Goal: Task Accomplishment & Management: Manage account settings

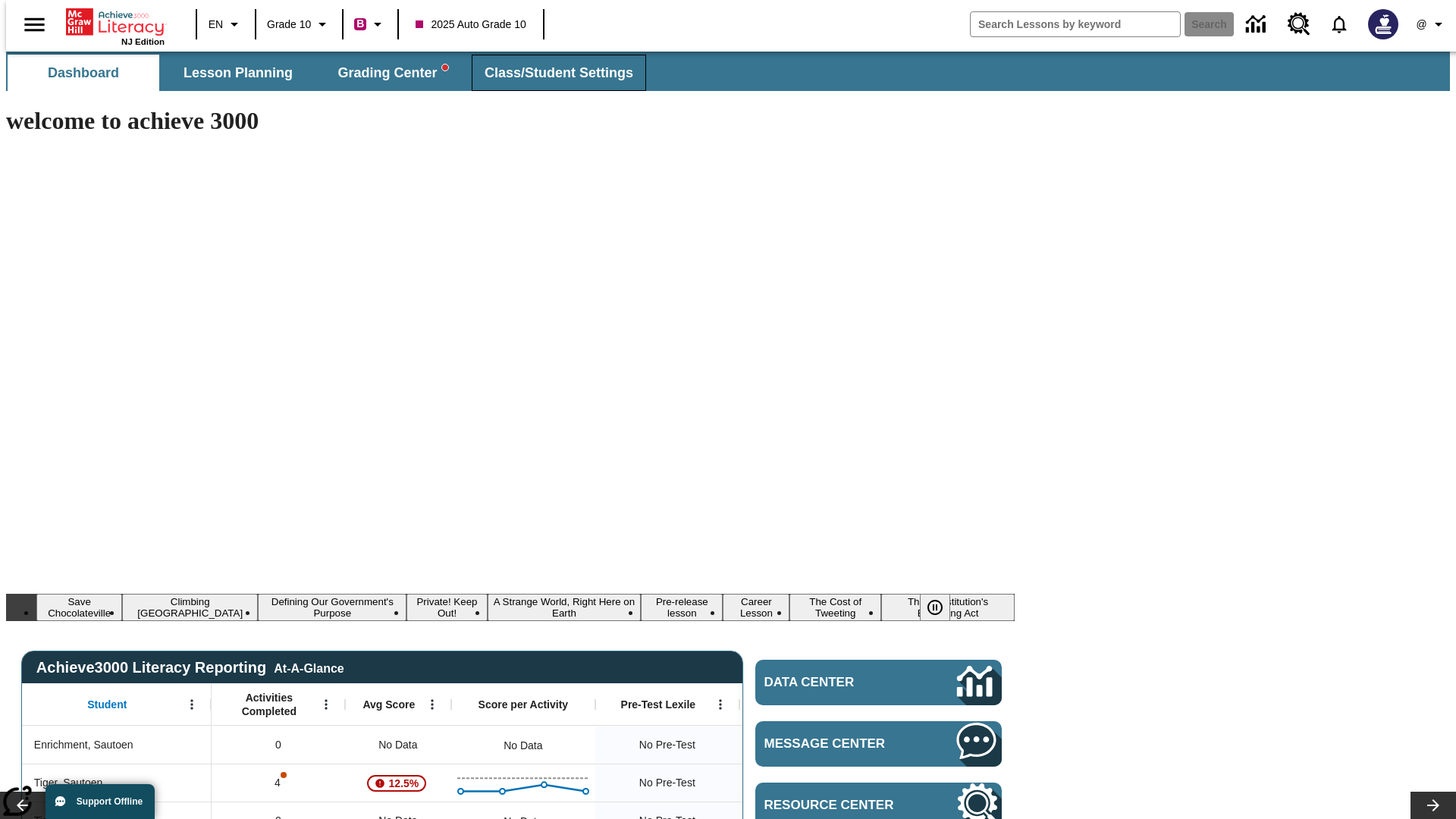
click at [551, 73] on span "Class/Student Settings" at bounding box center [559, 73] width 149 height 17
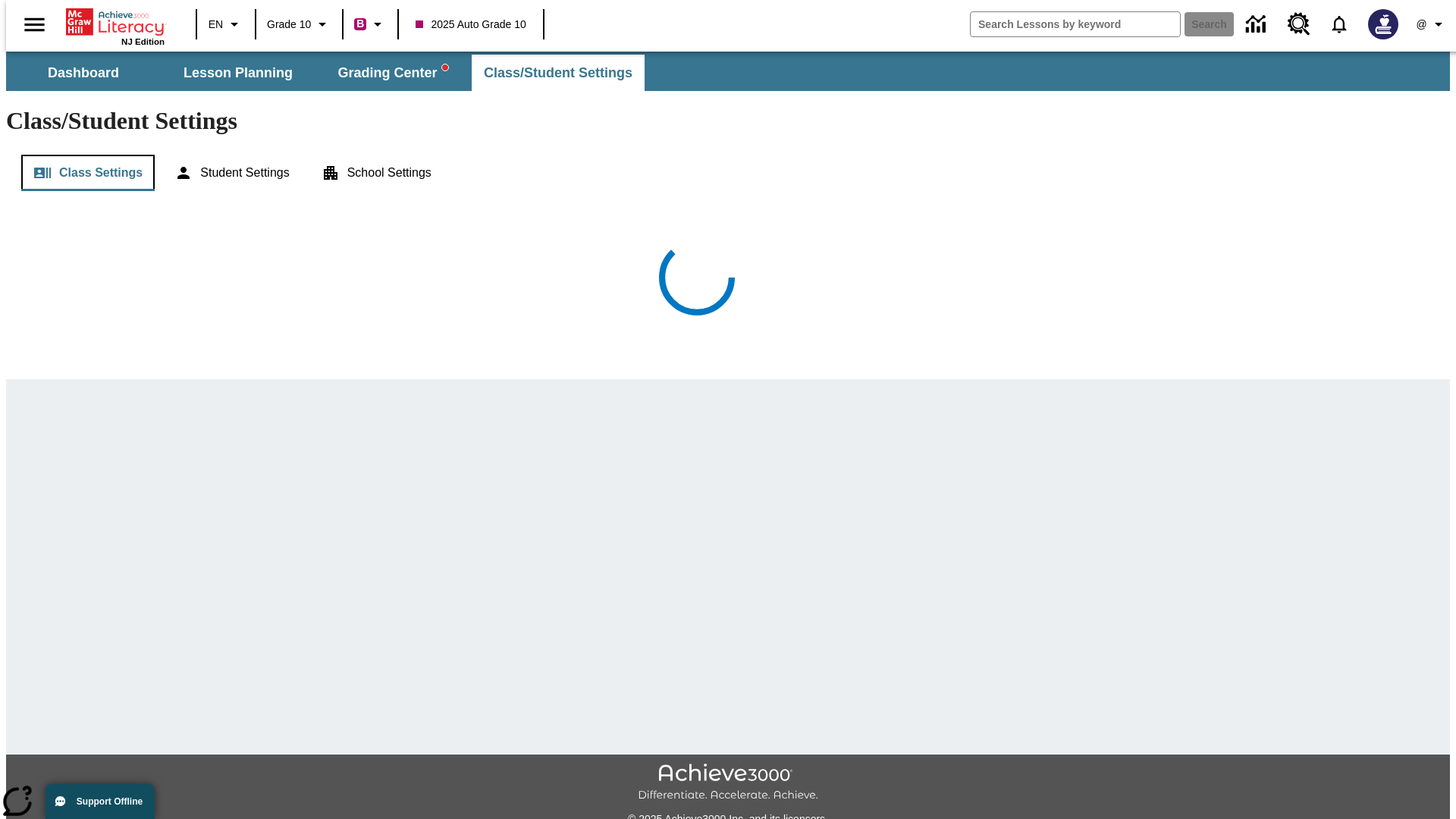
click at [82, 155] on button "Class Settings" at bounding box center [88, 173] width 134 height 36
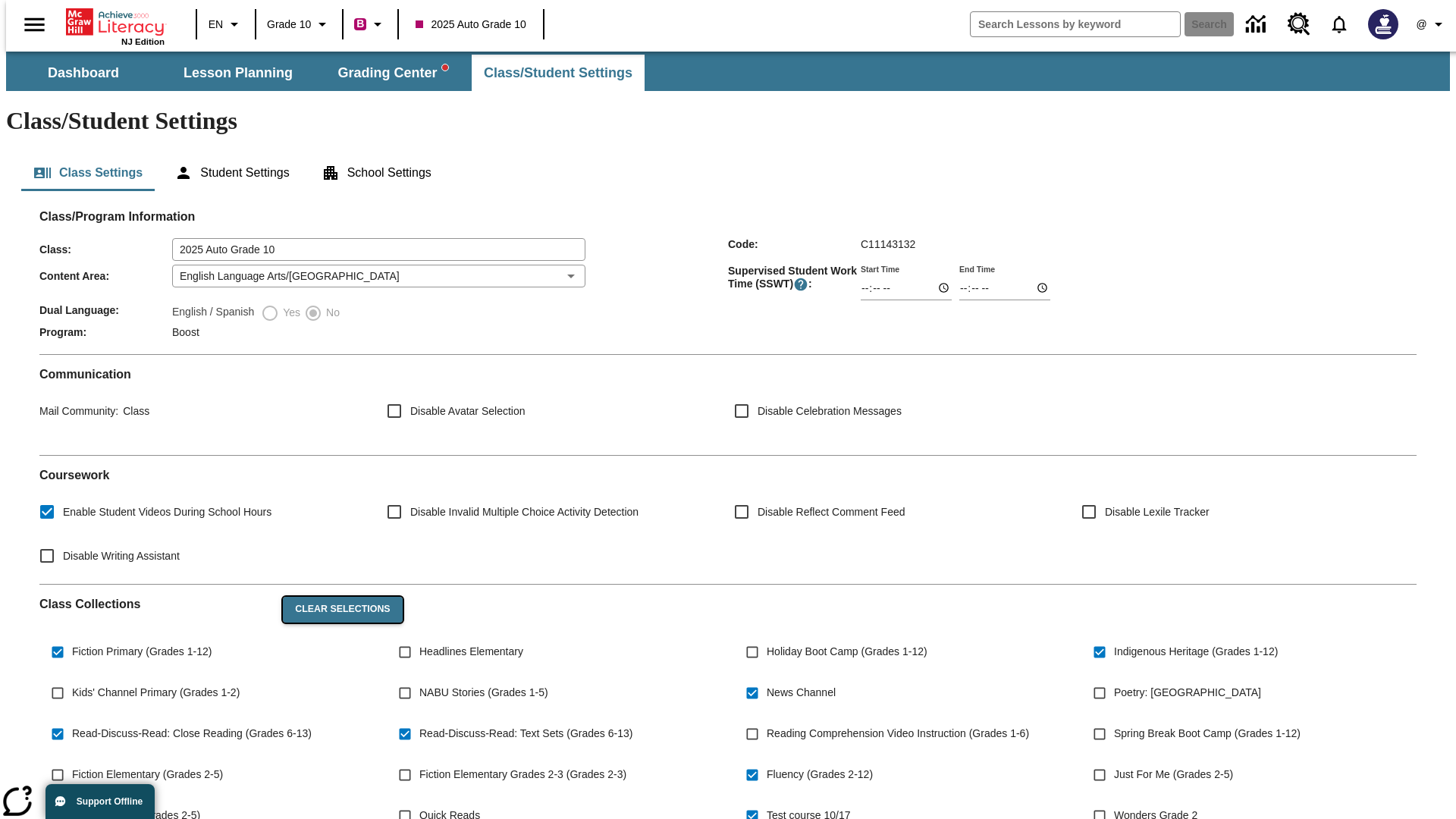
click at [335, 596] on button "Clear Selections" at bounding box center [342, 609] width 119 height 26
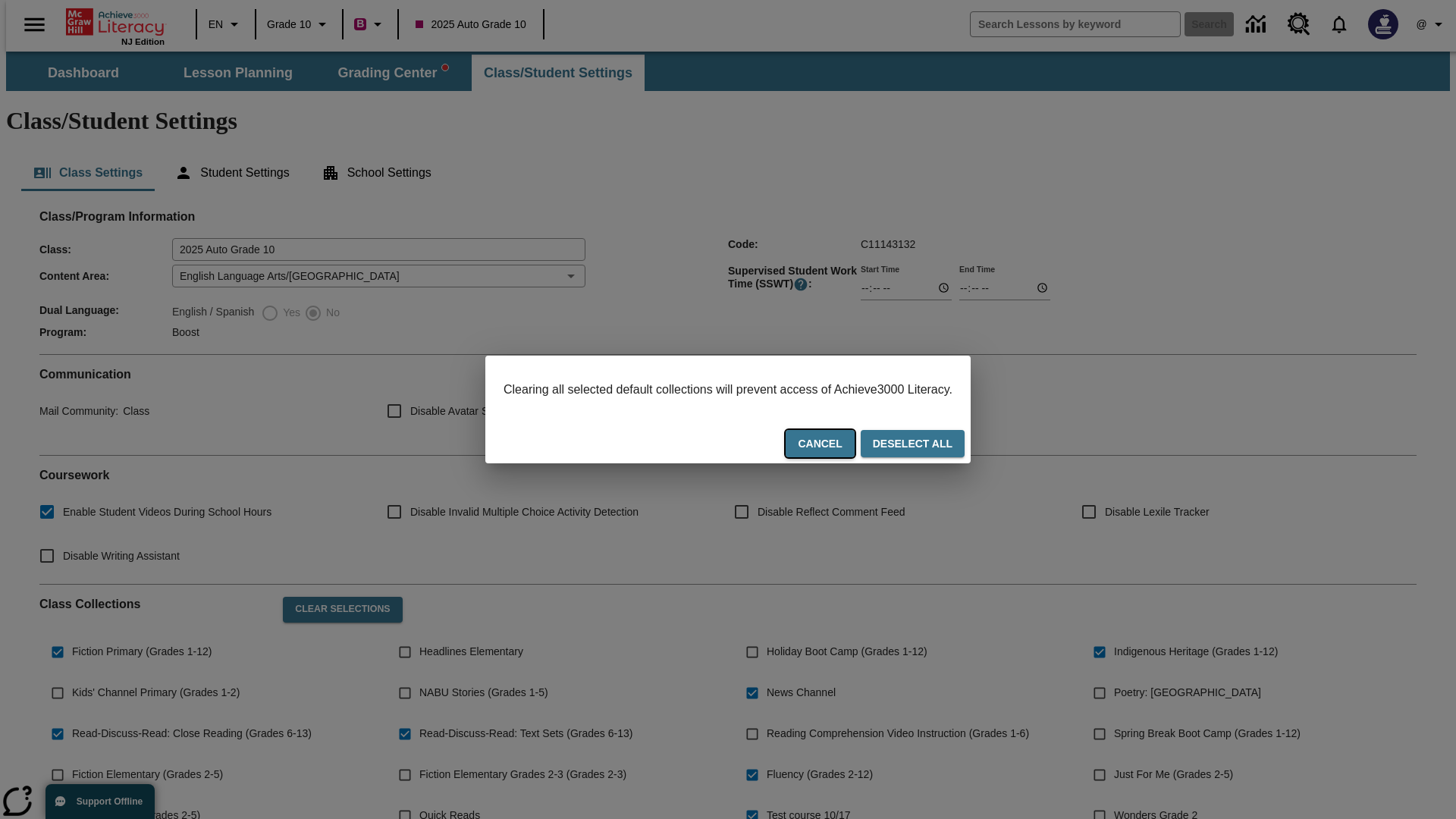
click at [838, 444] on button "Cancel" at bounding box center [819, 443] width 68 height 28
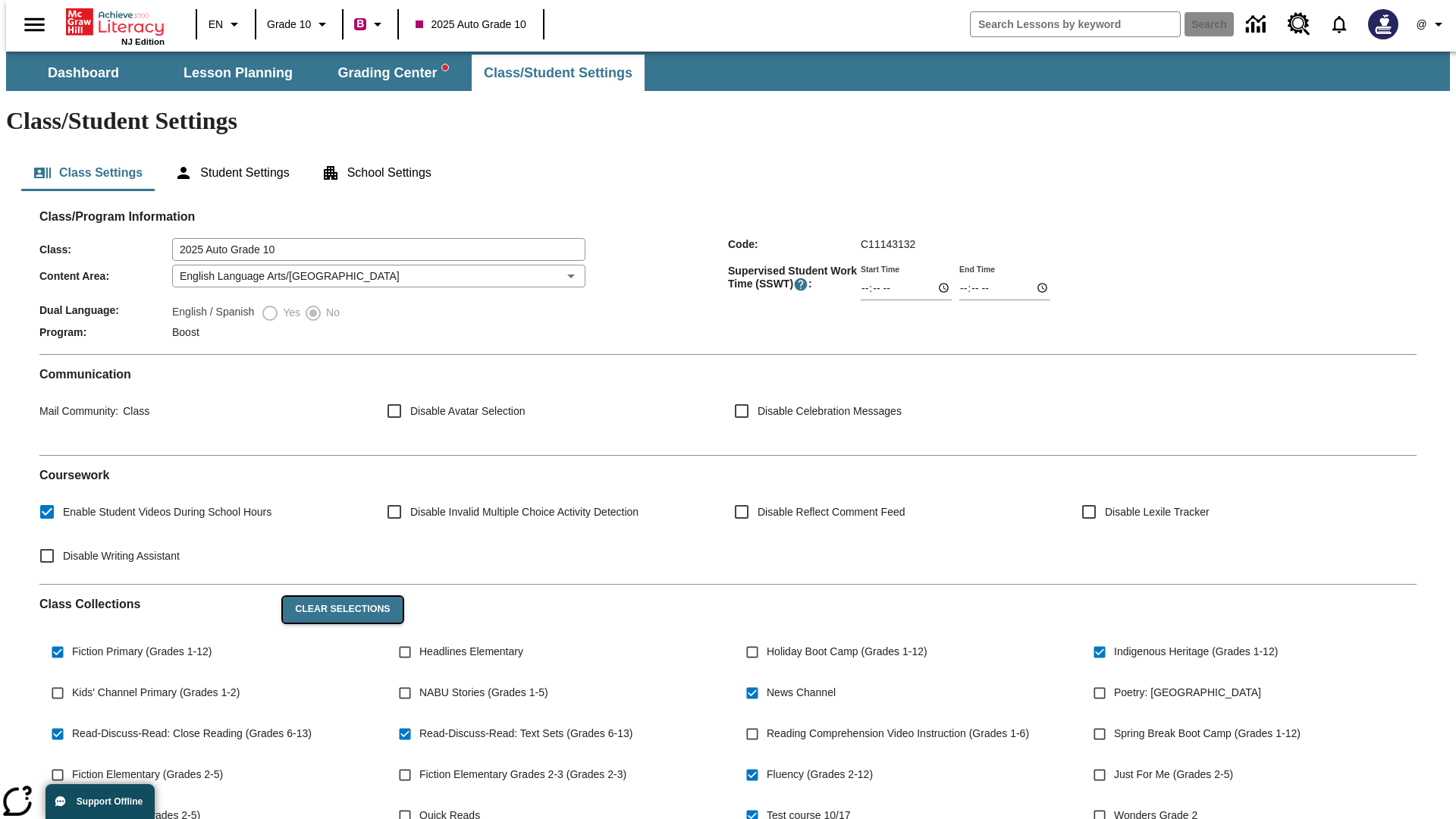
click at [335, 596] on button "Clear Selections" at bounding box center [342, 609] width 119 height 26
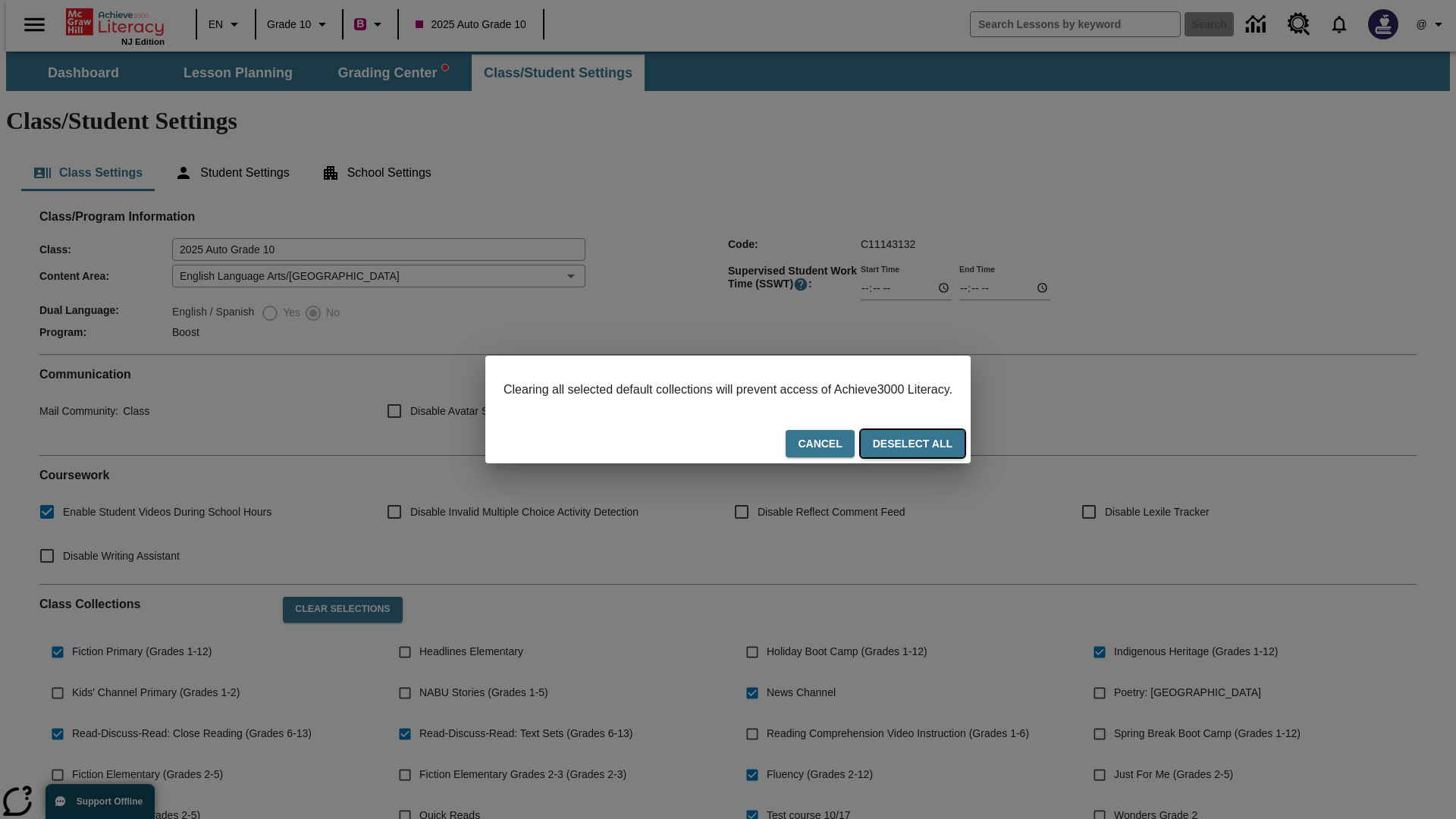
click at [926, 444] on button "Deselect All" at bounding box center [912, 443] width 104 height 28
